Goal: Check status: Check status

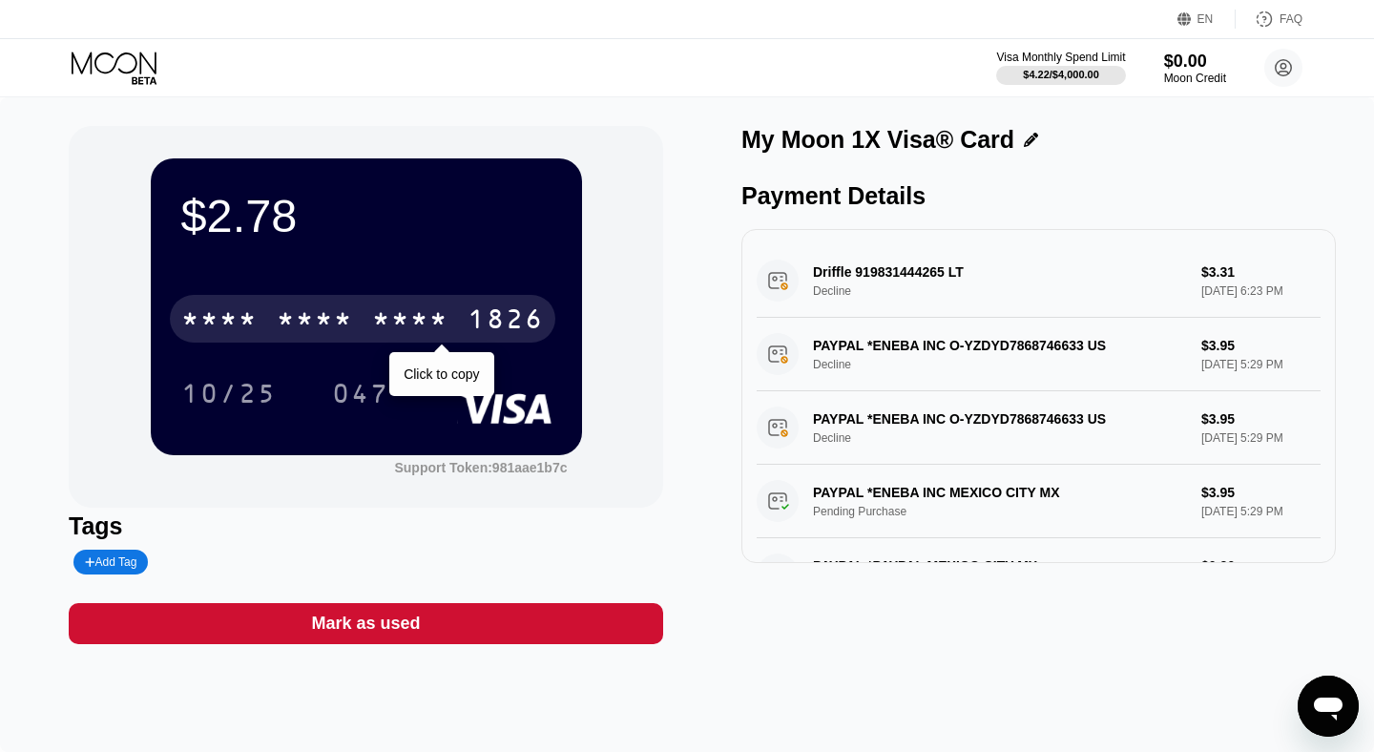
click at [250, 326] on div "* * * *" at bounding box center [219, 321] width 76 height 31
